Goal: Check status

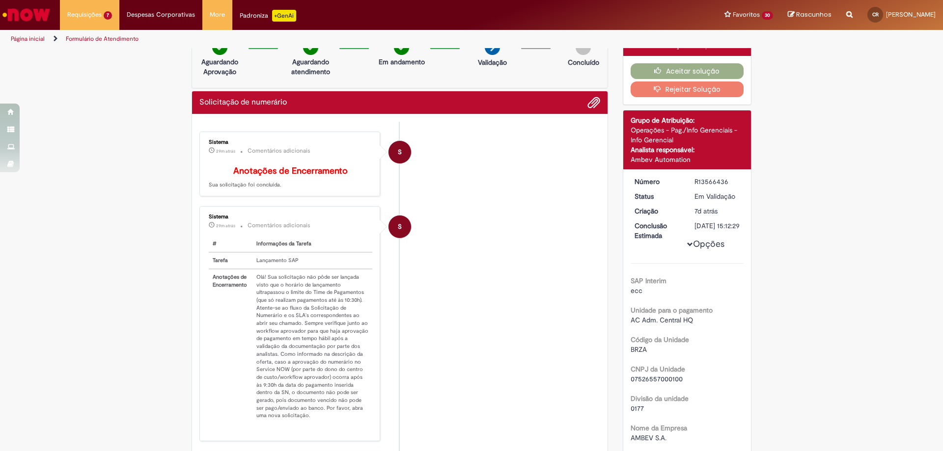
scroll to position [7, 0]
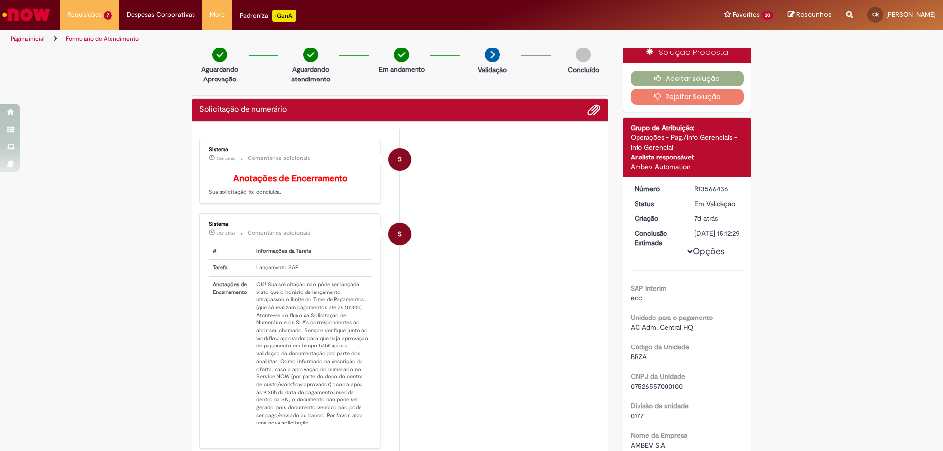
click at [212, 359] on th "Anotações de Encerramento" at bounding box center [231, 353] width 44 height 155
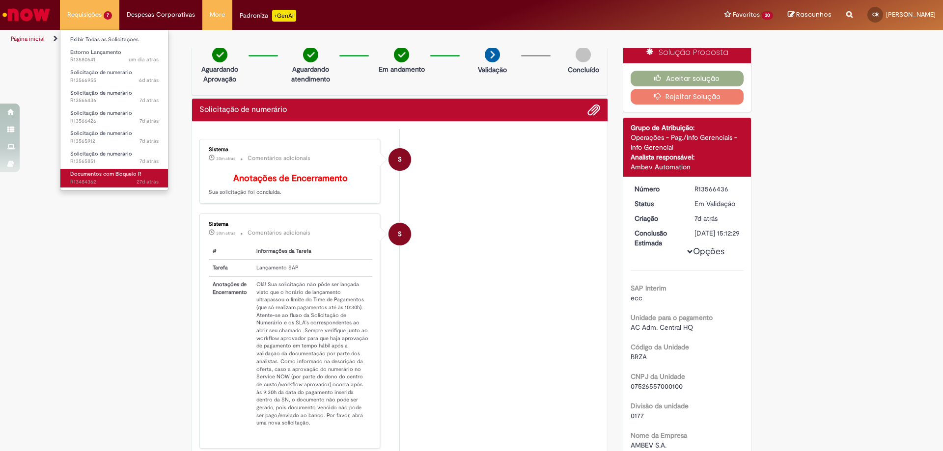
click at [106, 177] on span "Documentos com Bloqueio R" at bounding box center [105, 173] width 71 height 7
click at [101, 174] on span "Documentos com Bloqueio R" at bounding box center [105, 173] width 71 height 7
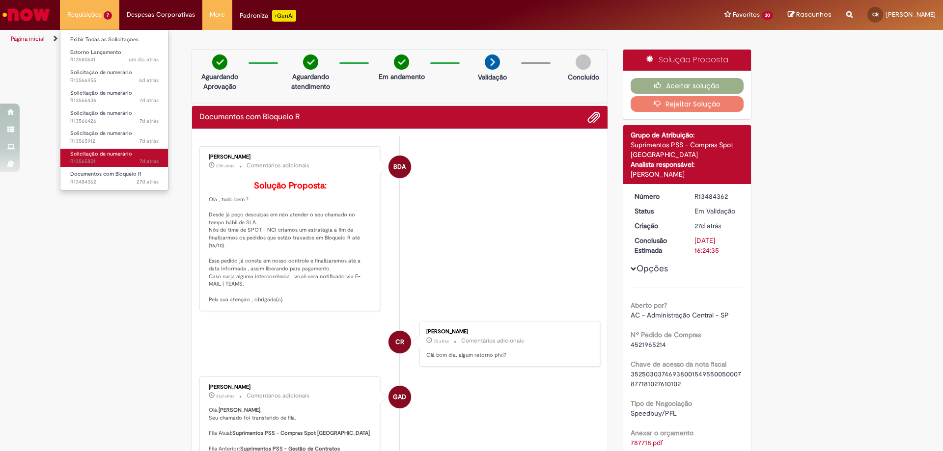
click at [90, 159] on span "7d atrás 7 dias atrás R13565851" at bounding box center [114, 162] width 88 height 8
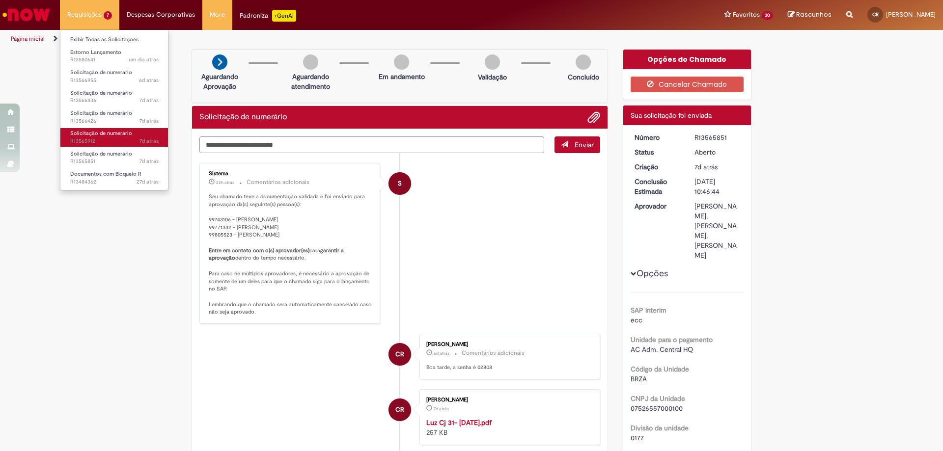
click at [118, 138] on span "7d atrás 7 dias atrás R13565912" at bounding box center [114, 141] width 88 height 8
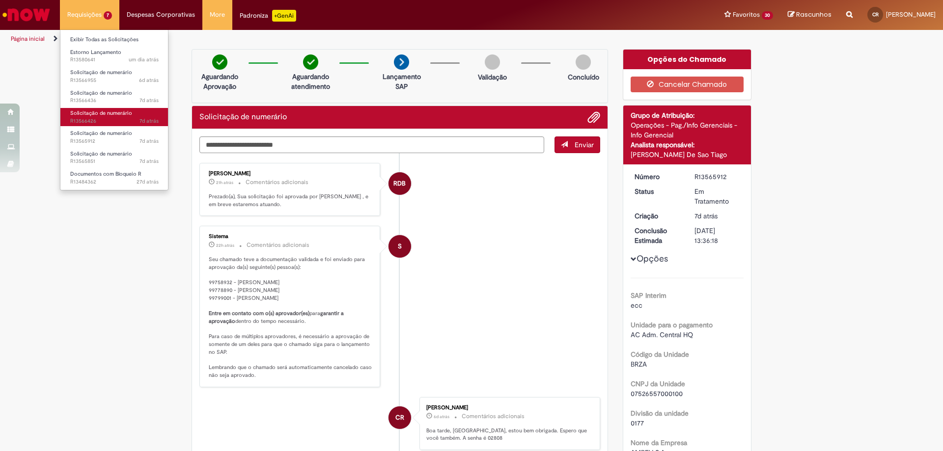
click at [114, 119] on span "7d atrás 7 dias atrás R13566426" at bounding box center [114, 121] width 88 height 8
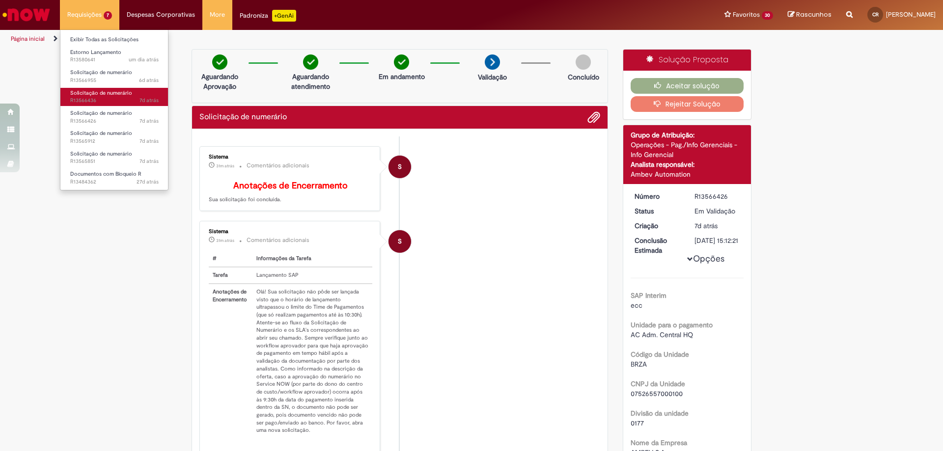
click at [120, 97] on link "Solicitação de numerário 7d atrás 7 dias atrás R13566436" at bounding box center [114, 97] width 108 height 18
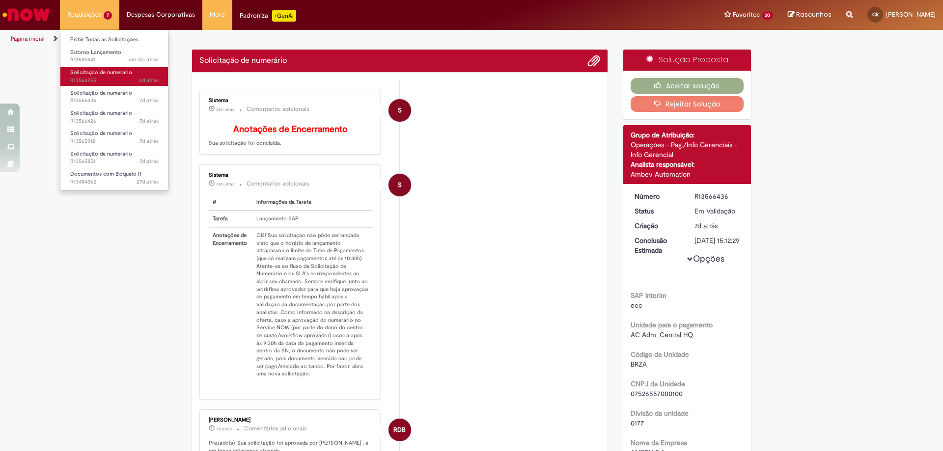
click at [130, 80] on span "6d atrás 6 dias atrás R13566955" at bounding box center [114, 81] width 88 height 8
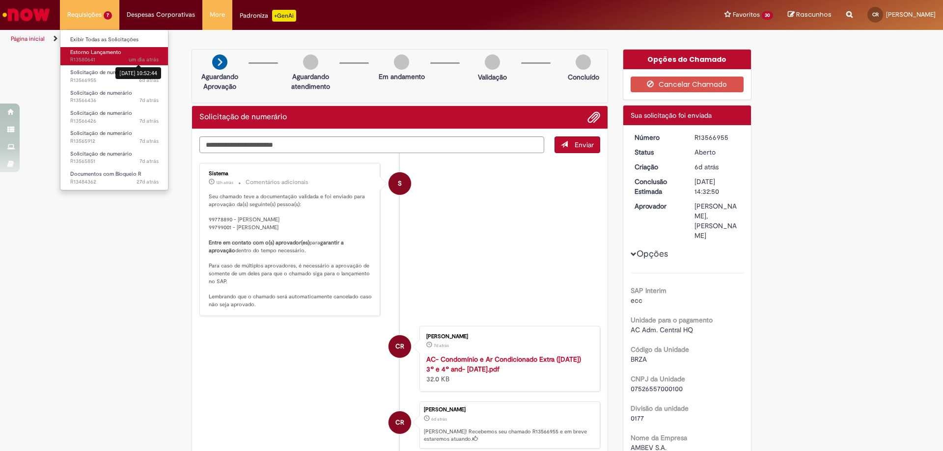
click at [130, 62] on sn-time-ago "um dia atrás um dia atrás [DATE] 10:52:44" at bounding box center [144, 59] width 30 height 7
click at [109, 57] on span "um dia atrás um dia atrás R13580641" at bounding box center [114, 60] width 88 height 8
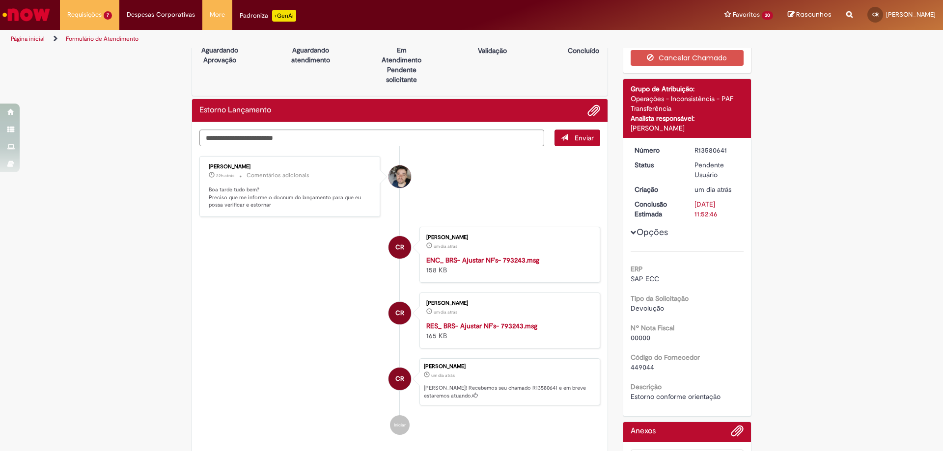
scroll to position [98, 0]
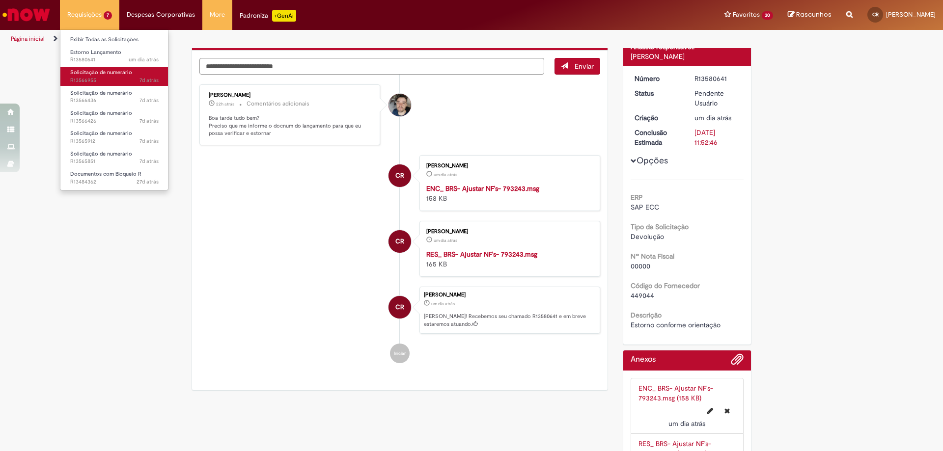
click at [109, 78] on span "7d atrás 7 dias atrás R13566955" at bounding box center [114, 81] width 88 height 8
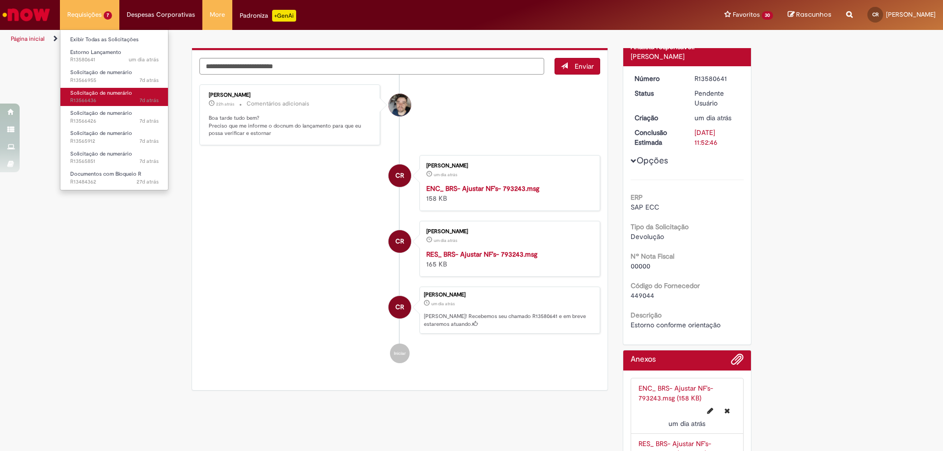
click at [106, 94] on span "Solicitação de numerário" at bounding box center [101, 92] width 62 height 7
click at [105, 94] on span "Solicitação de numerário" at bounding box center [101, 92] width 62 height 7
click at [106, 94] on span "Solicitação de numerário" at bounding box center [101, 92] width 62 height 7
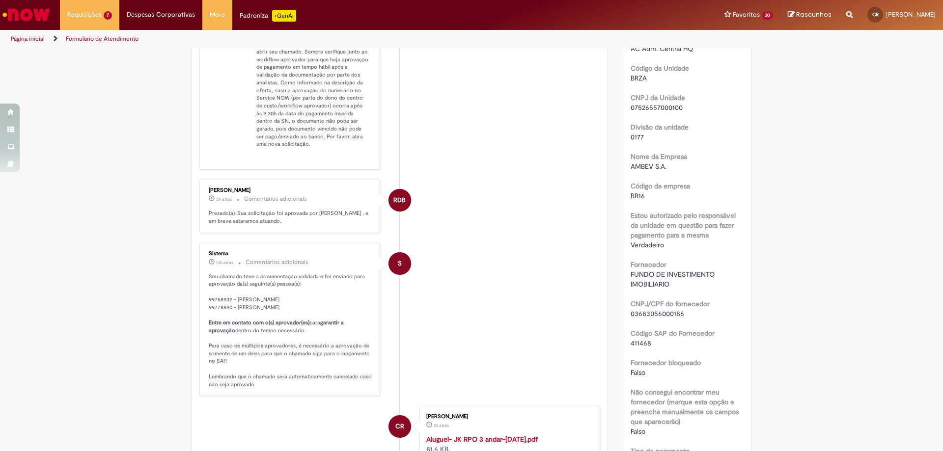
scroll to position [295, 0]
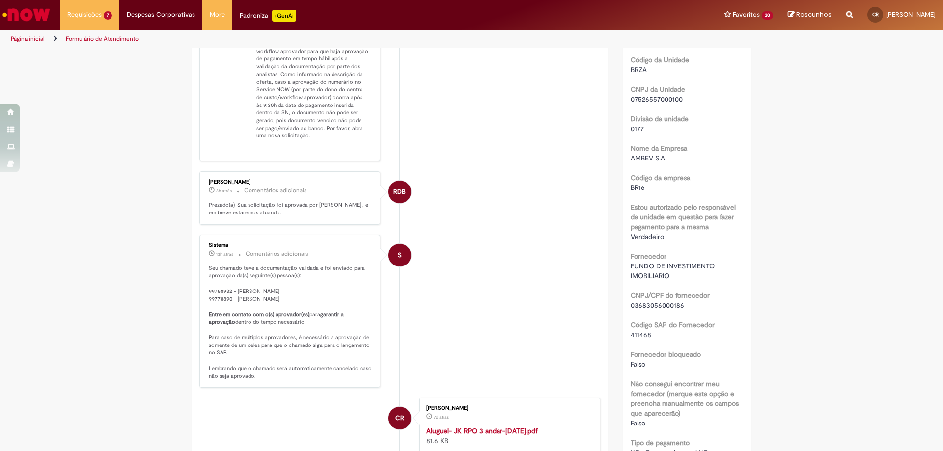
click at [209, 154] on div "# Informações da Tarefa Tarefa Lançamento SAP Anotações de Encerramento Olá! Su…" at bounding box center [291, 54] width 164 height 197
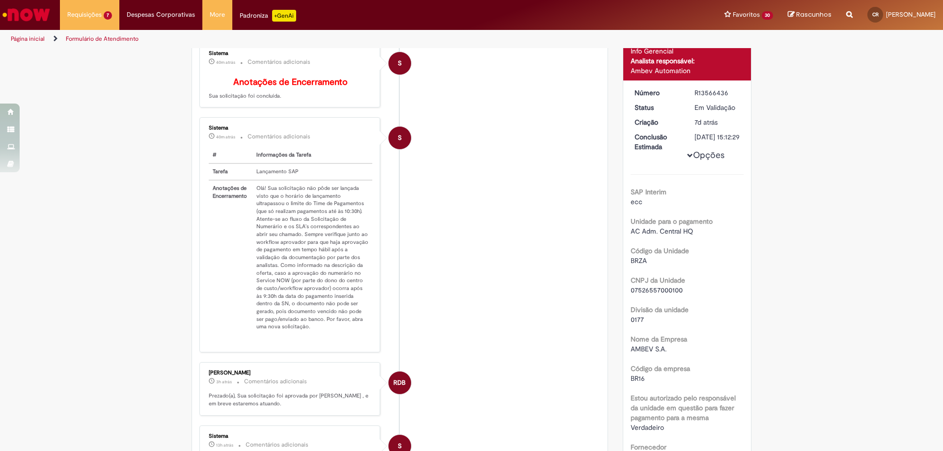
scroll to position [147, 0]
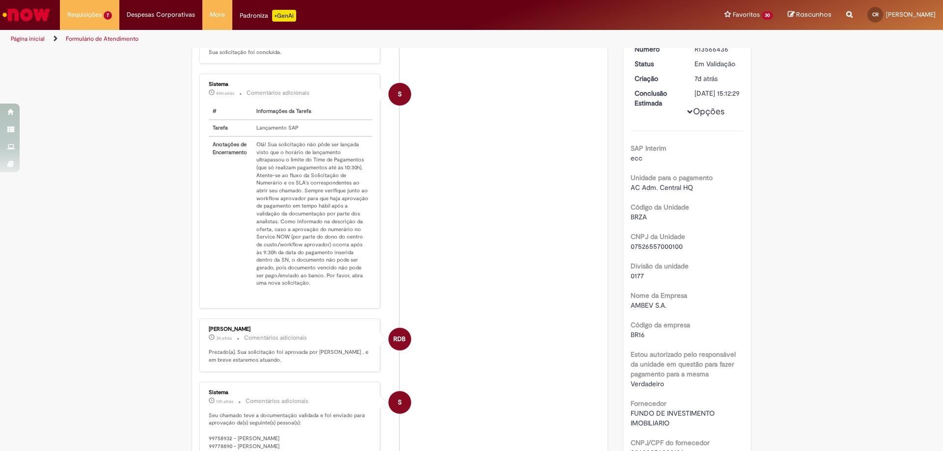
click at [215, 209] on th "Anotações de Encerramento" at bounding box center [231, 214] width 44 height 155
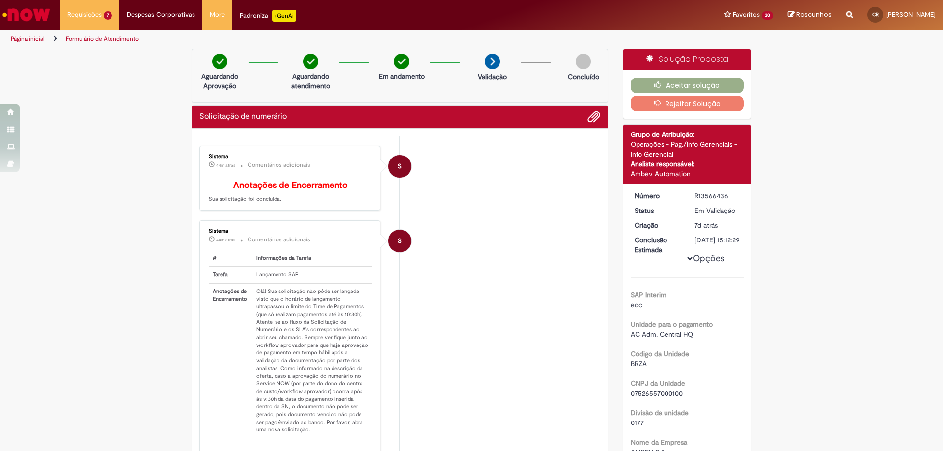
scroll to position [0, 0]
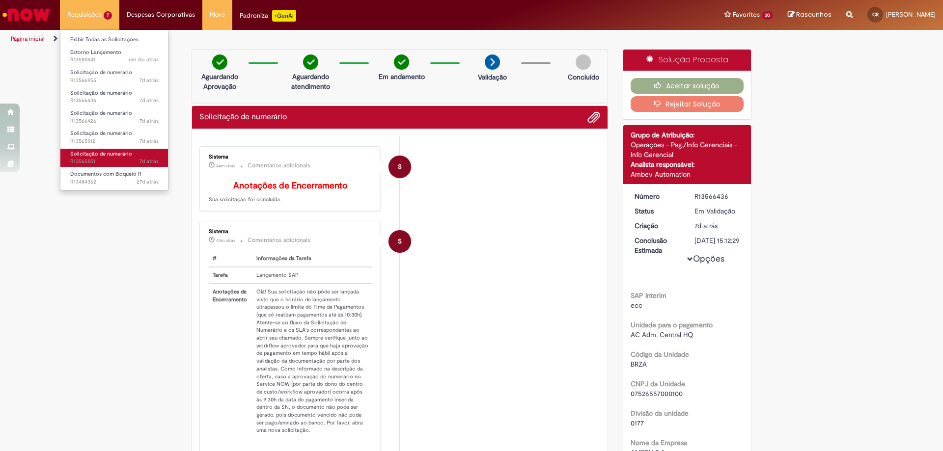
click at [119, 153] on span "Solicitação de numerário" at bounding box center [101, 153] width 62 height 7
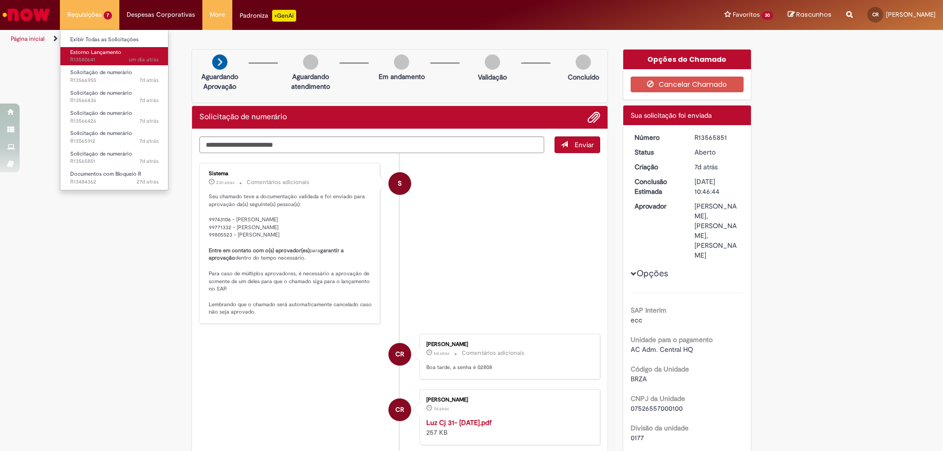
click at [91, 47] on link "Estorno Lançamento um dia atrás um dia atrás R13580641" at bounding box center [114, 56] width 108 height 18
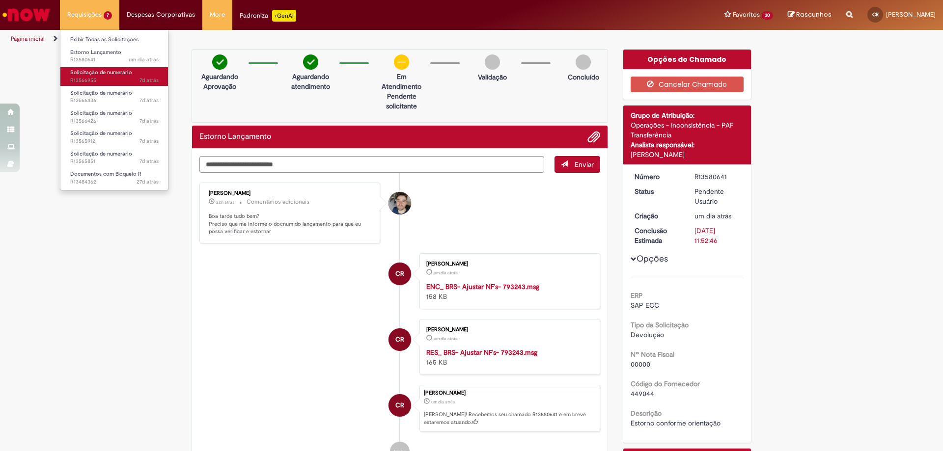
click at [95, 73] on span "Solicitação de numerário" at bounding box center [101, 72] width 62 height 7
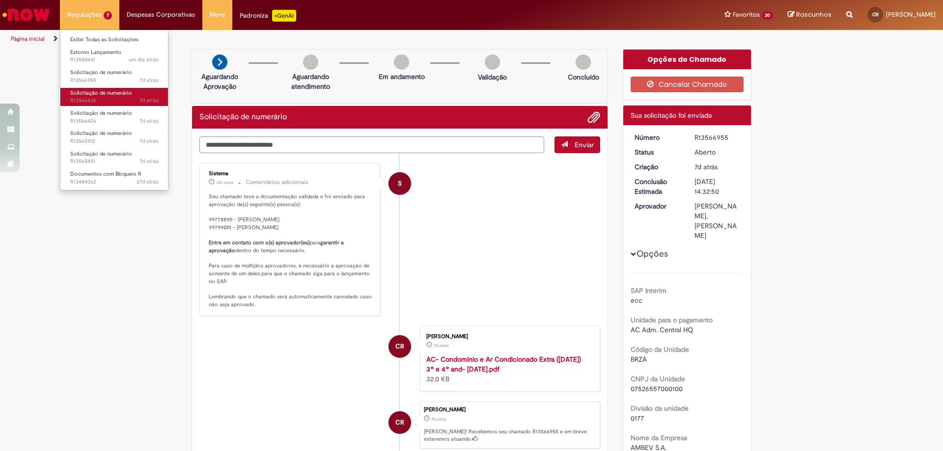
click at [90, 92] on span "Solicitação de numerário" at bounding box center [101, 92] width 62 height 7
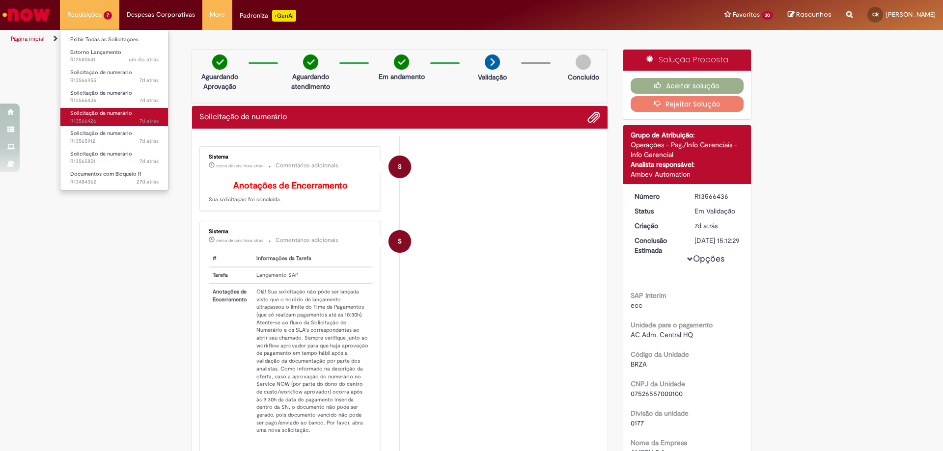
click at [112, 121] on span "7d atrás 7 dias atrás R13566426" at bounding box center [114, 121] width 88 height 8
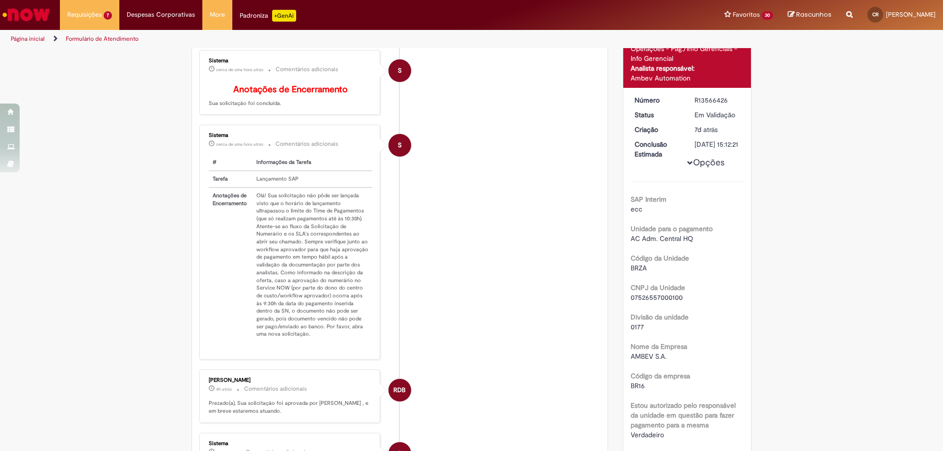
scroll to position [49, 0]
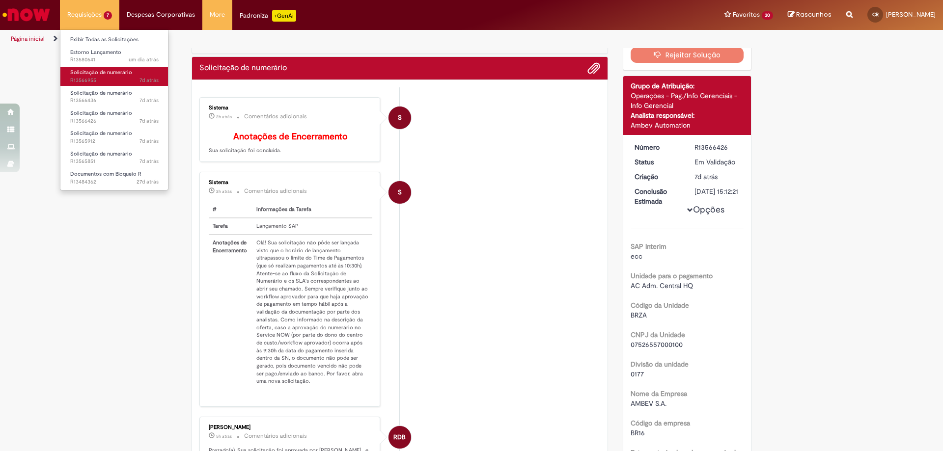
click at [100, 84] on span "7d atrás 7 dias atrás R13566955" at bounding box center [114, 81] width 88 height 8
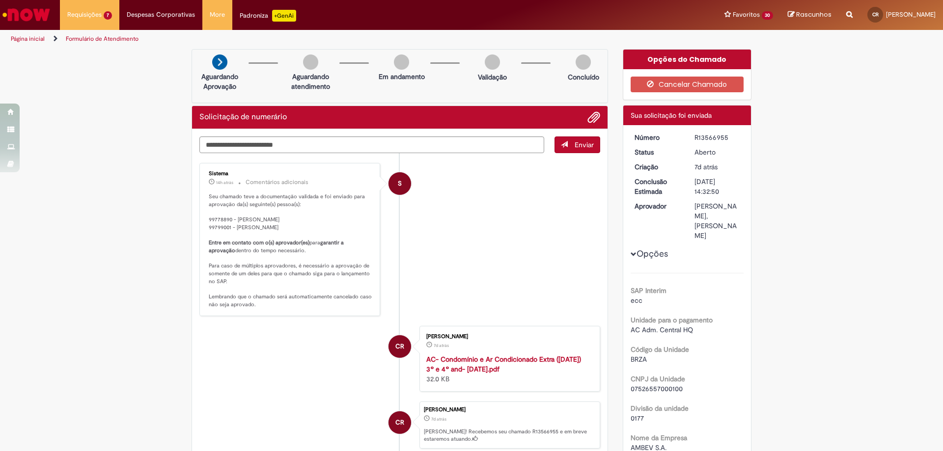
drag, startPoint x: 688, startPoint y: 137, endPoint x: 727, endPoint y: 140, distance: 38.9
click at [727, 140] on dd "R13566955" at bounding box center [717, 138] width 60 height 10
copy div "R13566955"
